Goal: Entertainment & Leisure: Consume media (video, audio)

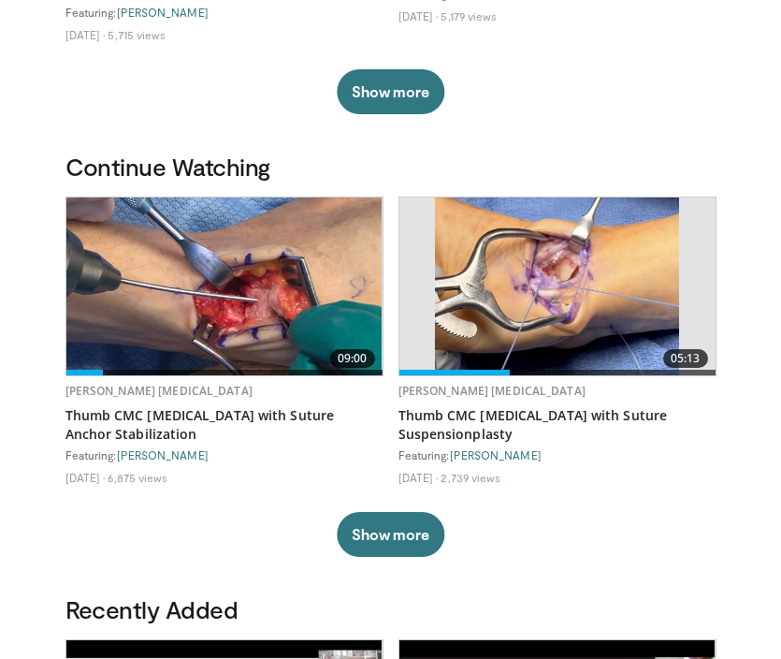
scroll to position [415, 0]
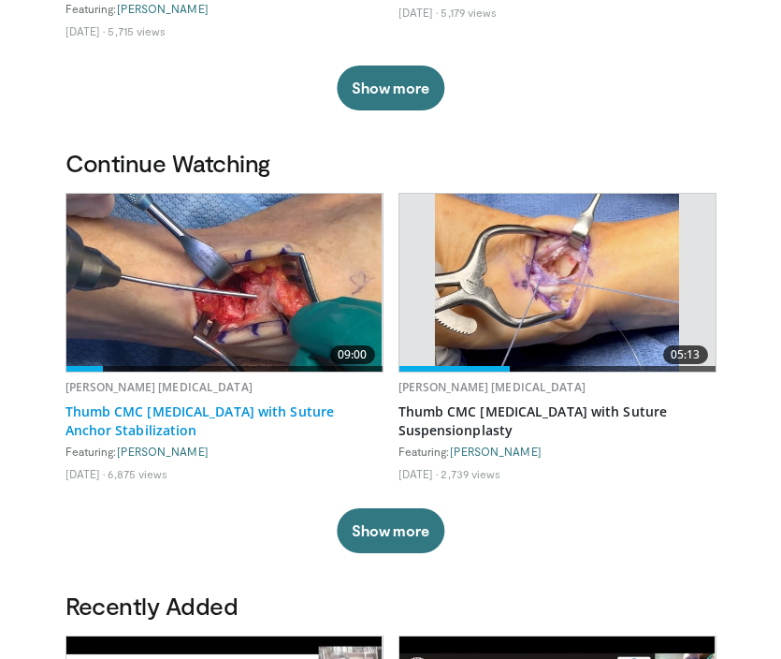
click at [252, 406] on link "Thumb CMC [MEDICAL_DATA] with Suture Anchor Stabilization" at bounding box center [225, 420] width 318 height 37
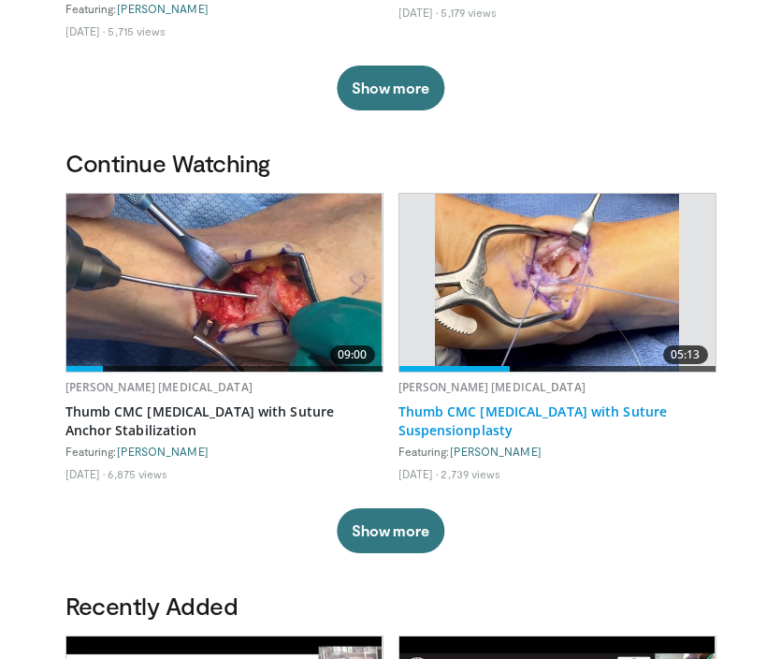
click at [458, 419] on link "Thumb CMC [MEDICAL_DATA] with Suture Suspensionplasty" at bounding box center [558, 420] width 318 height 37
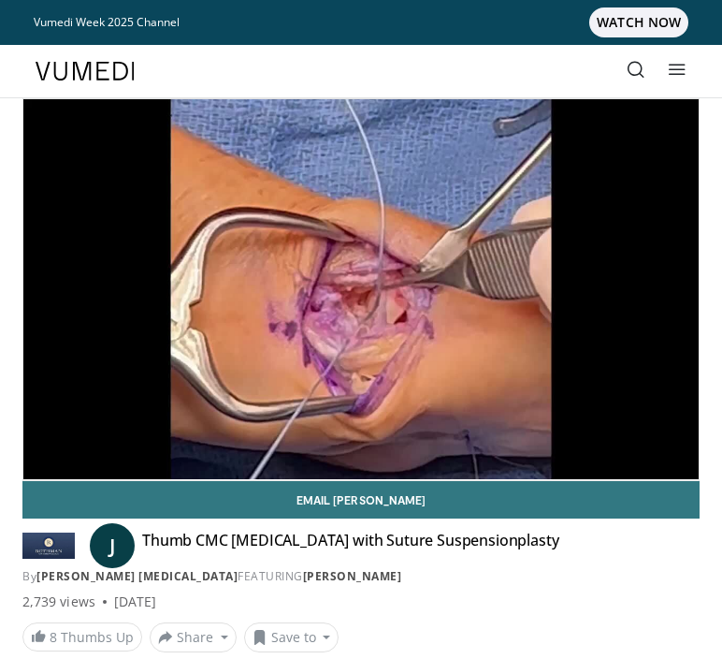
click at [44, 438] on div "10 seconds Tap to unmute" at bounding box center [361, 289] width 676 height 381
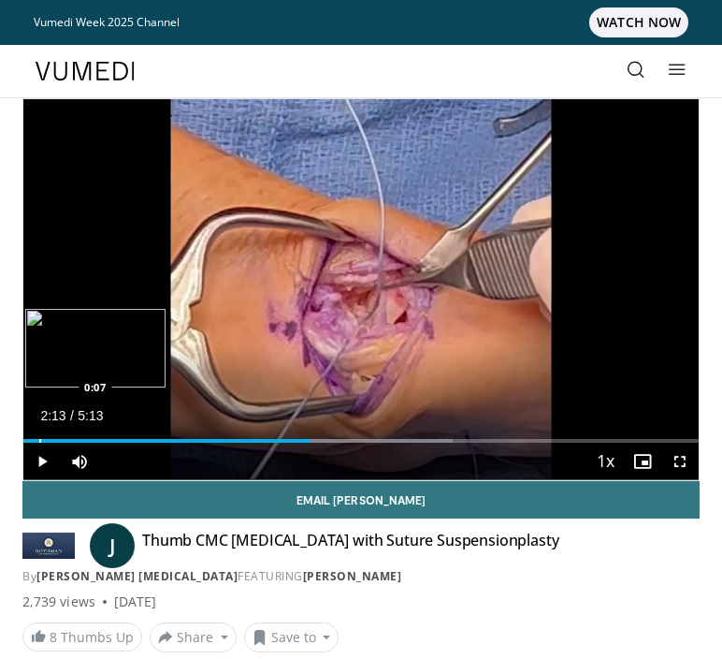
click at [39, 439] on div "Progress Bar" at bounding box center [40, 441] width 2 height 4
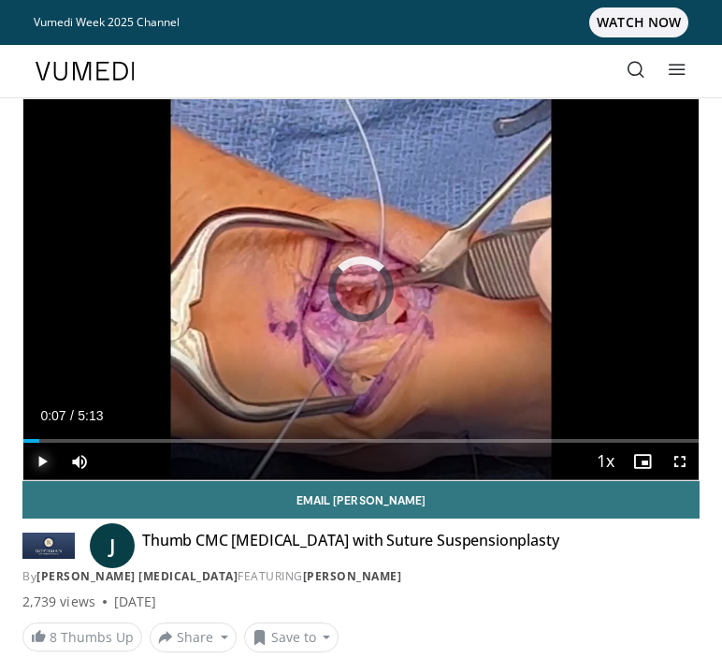
click at [38, 457] on span "Video Player" at bounding box center [41, 461] width 37 height 37
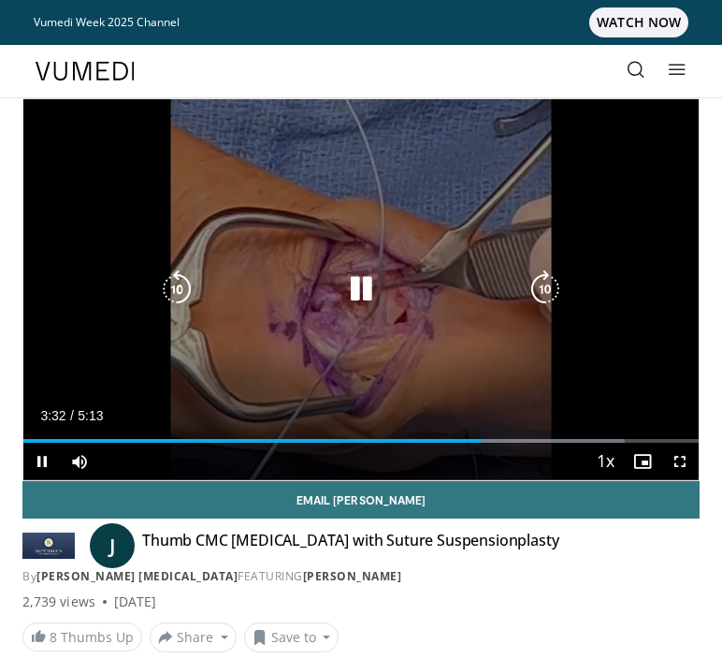
click at [182, 300] on icon "Video Player" at bounding box center [176, 288] width 37 height 37
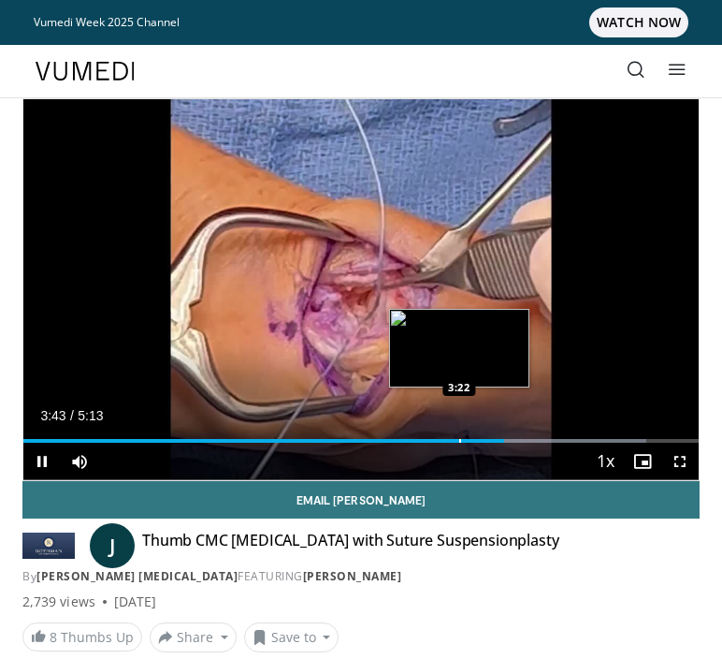
click at [459, 440] on div "Progress Bar" at bounding box center [460, 441] width 2 height 4
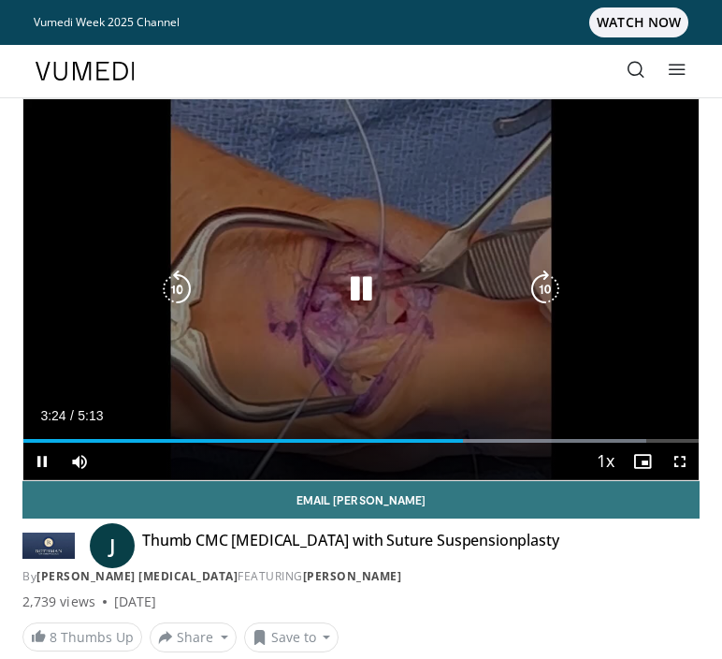
click at [443, 441] on video-js "**********" at bounding box center [361, 289] width 676 height 381
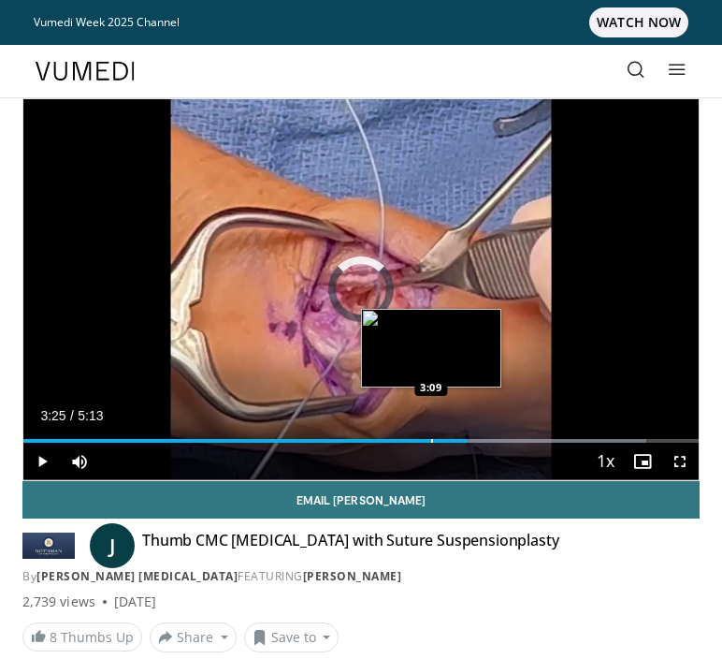
click at [431, 440] on div "Progress Bar" at bounding box center [432, 441] width 2 height 4
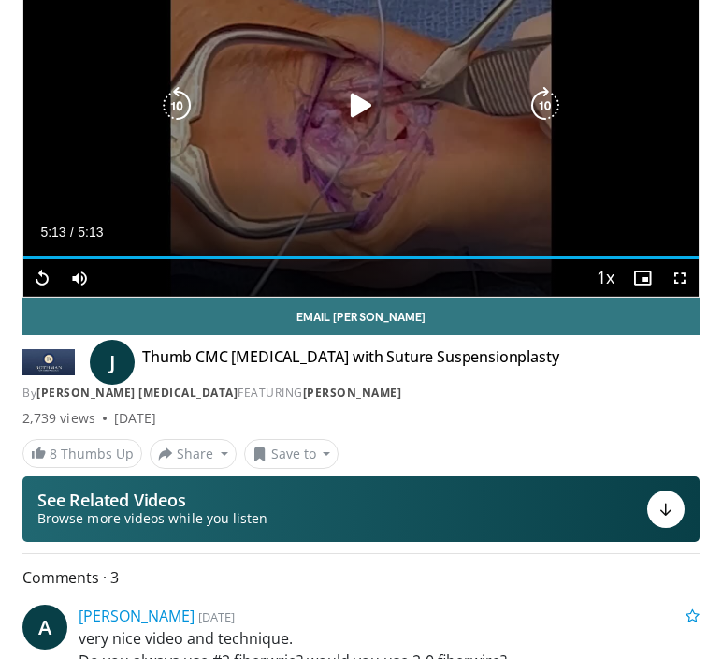
scroll to position [199, 0]
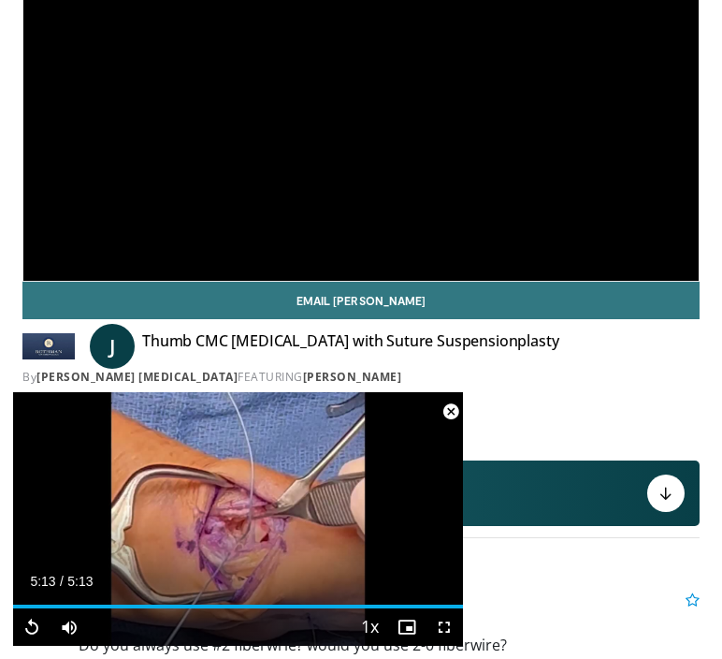
click at [456, 412] on span "Video Player" at bounding box center [450, 411] width 37 height 37
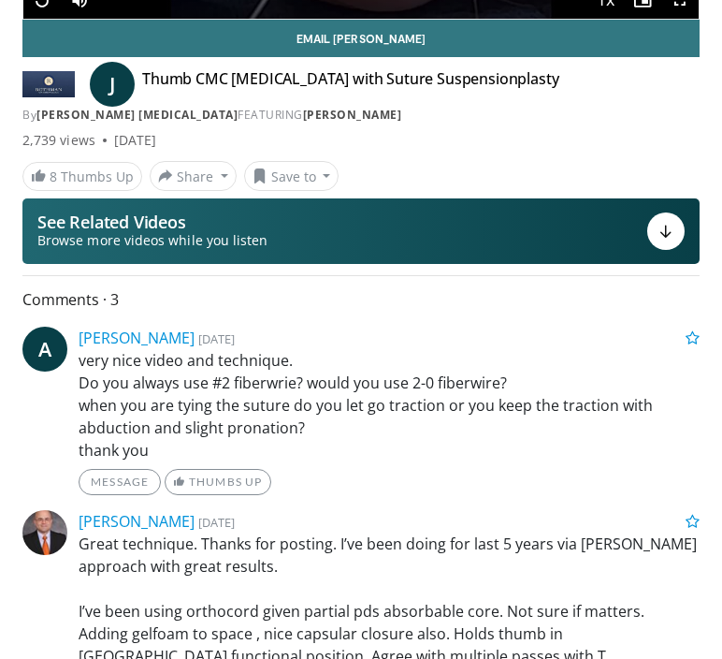
scroll to position [353, 0]
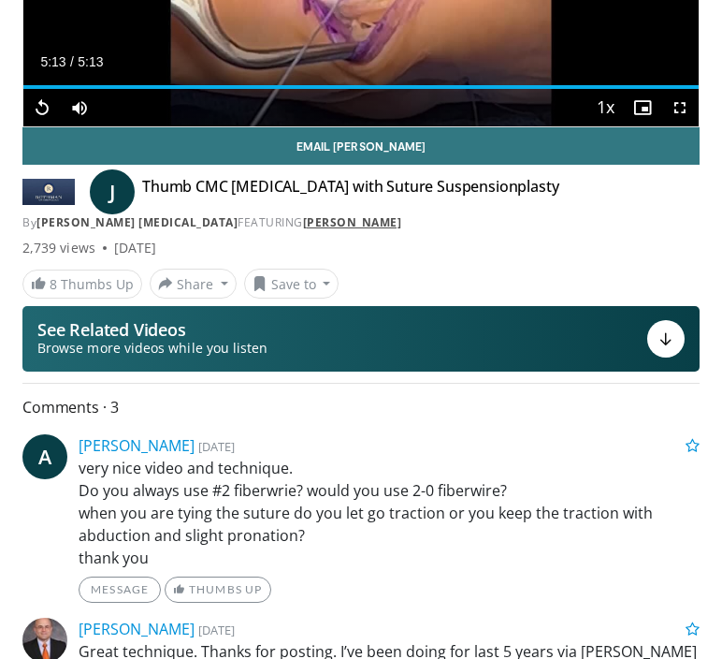
click at [303, 229] on link "Jonas Matzon" at bounding box center [352, 222] width 99 height 16
click at [165, 223] on link "[PERSON_NAME] [MEDICAL_DATA]" at bounding box center [136, 222] width 201 height 16
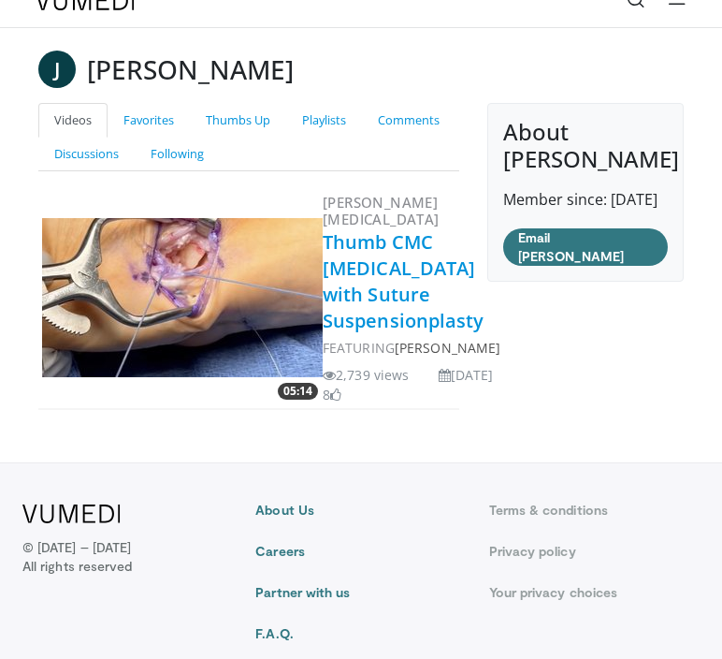
scroll to position [7, 0]
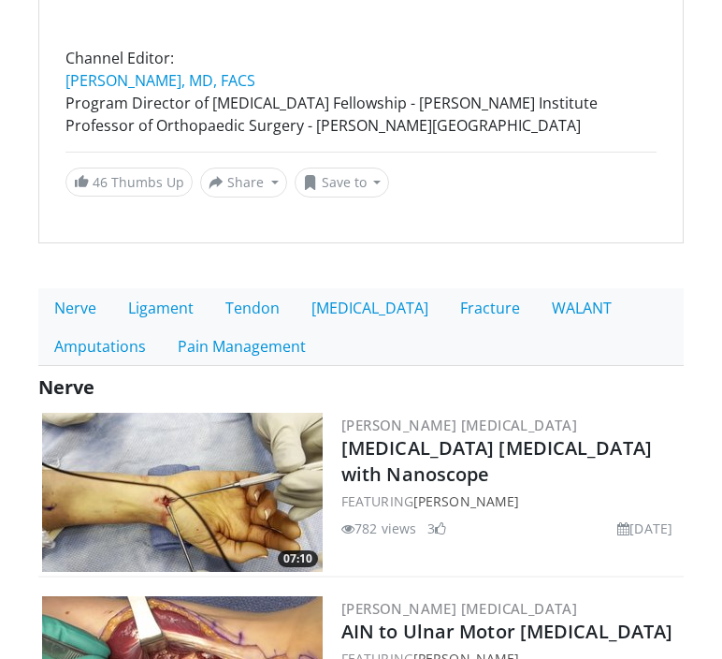
scroll to position [475, 0]
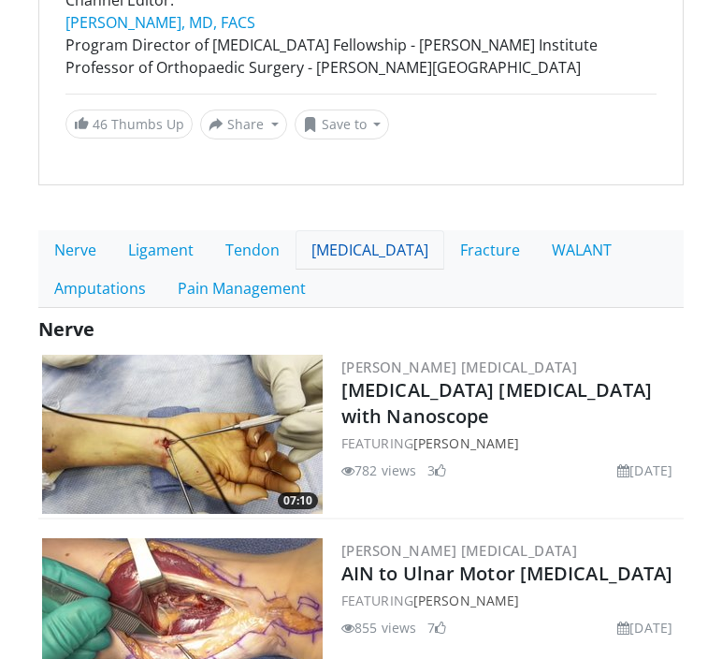
click at [328, 248] on link "[MEDICAL_DATA]" at bounding box center [370, 249] width 149 height 39
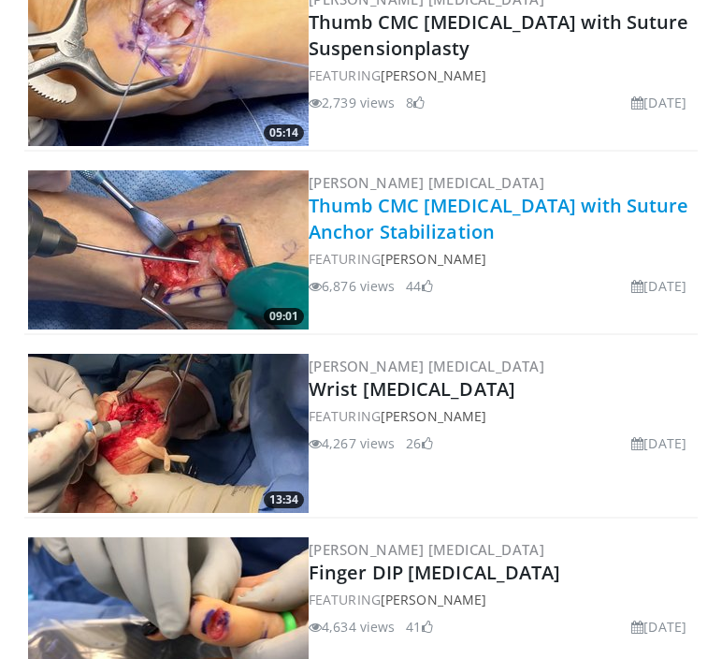
scroll to position [1014, 0]
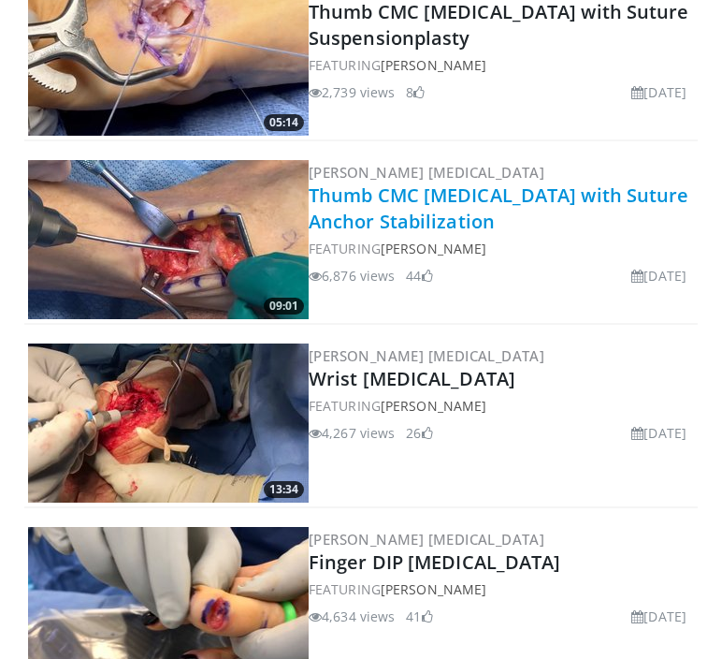
click at [415, 201] on link "Thumb CMC [MEDICAL_DATA] with Suture Anchor Stabilization" at bounding box center [499, 207] width 381 height 51
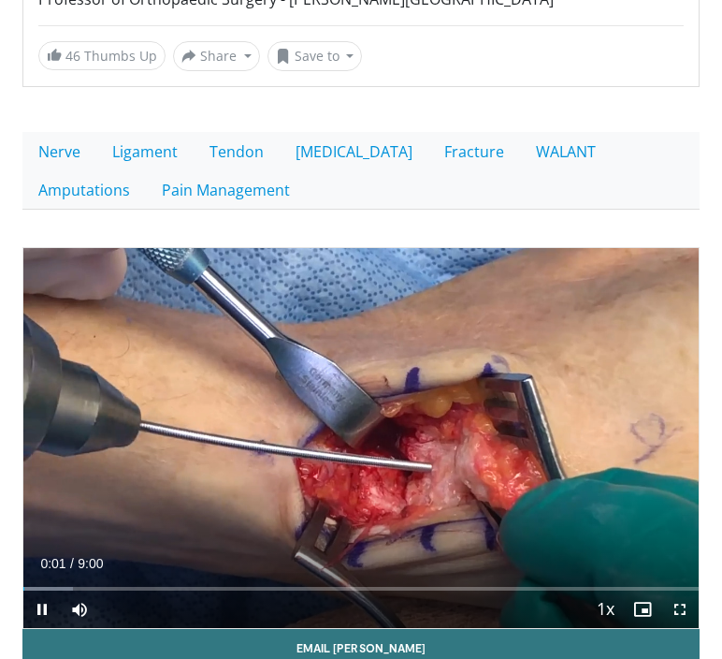
scroll to position [548, 0]
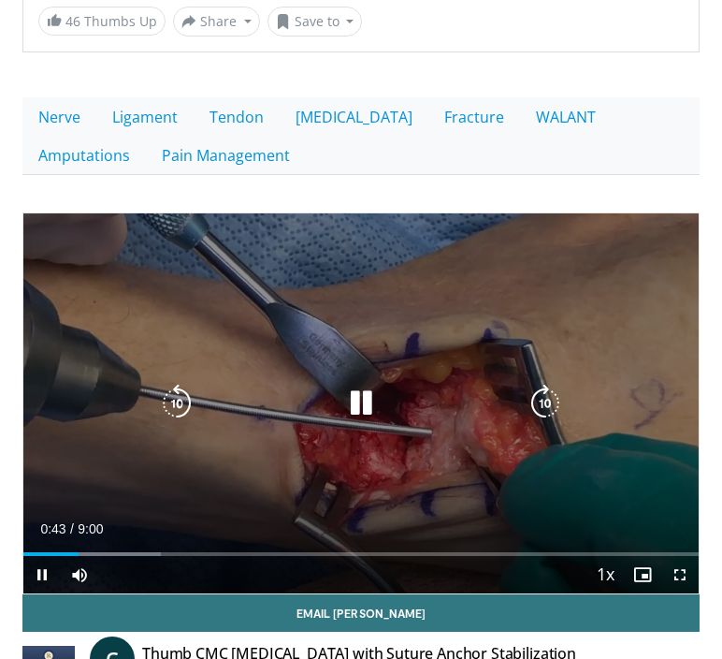
click at [448, 313] on div "10 seconds Tap to unmute" at bounding box center [361, 403] width 676 height 380
click at [361, 385] on icon "Video Player" at bounding box center [360, 403] width 37 height 37
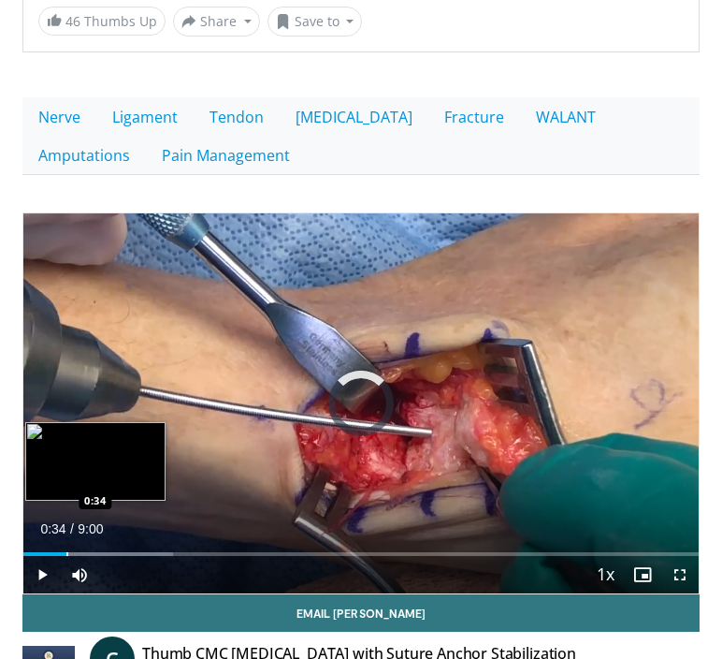
click at [66, 552] on div "Progress Bar" at bounding box center [67, 554] width 2 height 4
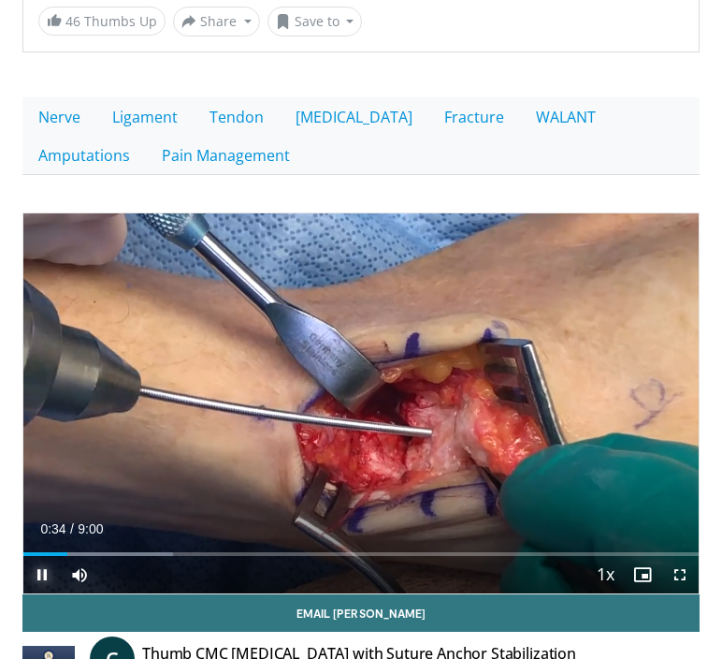
click at [46, 556] on span "Video Player" at bounding box center [41, 574] width 37 height 37
click at [43, 556] on span "Video Player" at bounding box center [41, 574] width 37 height 37
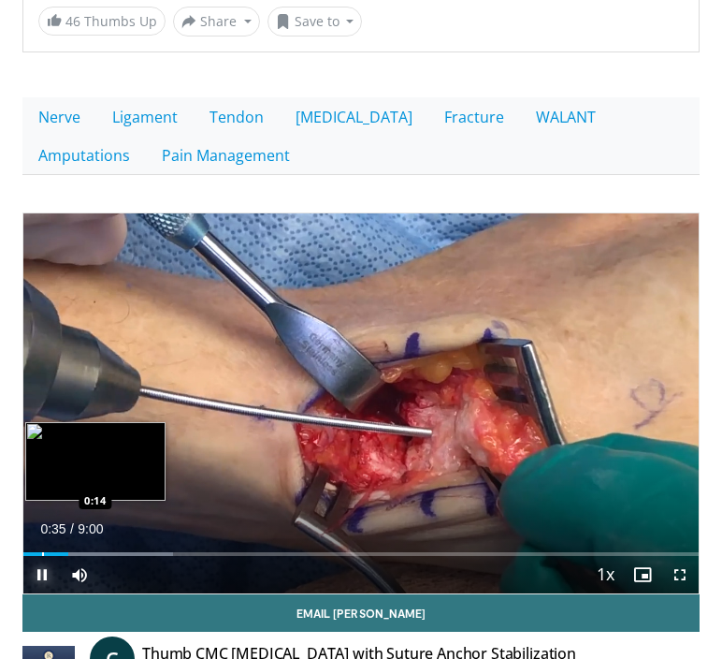
click at [41, 538] on div "Loaded : 22.17% 0:35 0:14" at bounding box center [361, 547] width 676 height 18
click at [30, 538] on div "Loaded : 1.85% 0:05 0:05" at bounding box center [361, 547] width 676 height 18
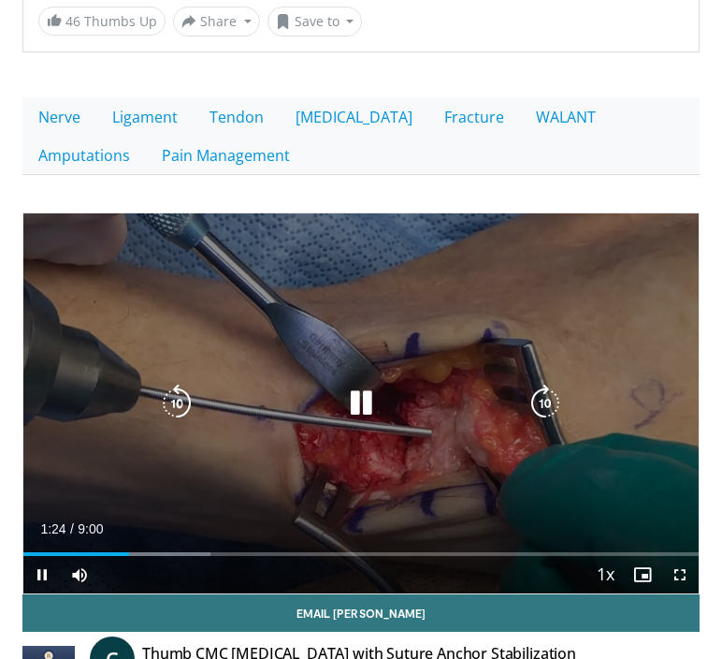
click at [189, 385] on icon "Video Player" at bounding box center [176, 403] width 37 height 37
click at [355, 385] on icon "Video Player" at bounding box center [360, 403] width 37 height 37
click at [371, 385] on icon "Video Player" at bounding box center [360, 403] width 37 height 37
click at [360, 355] on div "10 seconds Tap to unmute" at bounding box center [361, 403] width 676 height 380
